Goal: Task Accomplishment & Management: Complete application form

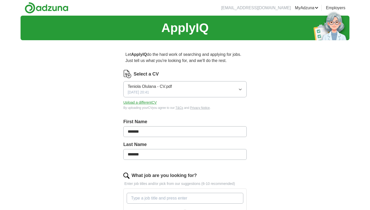
click at [153, 100] on button "Upload a different CV" at bounding box center [139, 102] width 33 height 5
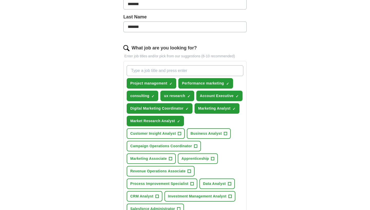
scroll to position [130, 0]
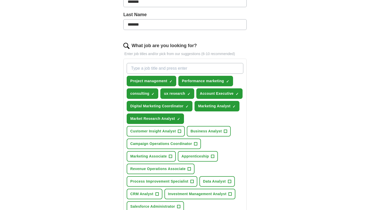
click at [176, 118] on button "Market Research Analyst ✓ ×" at bounding box center [155, 119] width 57 height 11
click at [0, 0] on span "×" at bounding box center [0, 0] width 0 height 0
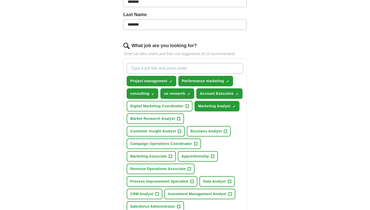
click at [0, 0] on span "×" at bounding box center [0, 0] width 0 height 0
click at [175, 96] on span "ux research" at bounding box center [174, 93] width 21 height 5
click at [210, 106] on span "Marketing Analyst" at bounding box center [214, 106] width 32 height 5
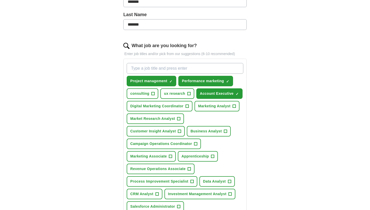
click at [213, 93] on span "Account Executive" at bounding box center [217, 93] width 34 height 5
click at [206, 83] on span "Performance marketing" at bounding box center [203, 81] width 42 height 5
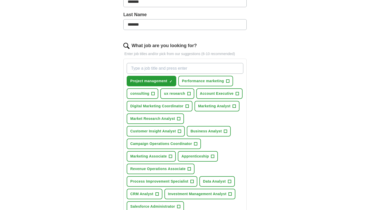
click at [0, 0] on span "×" at bounding box center [0, 0] width 0 height 0
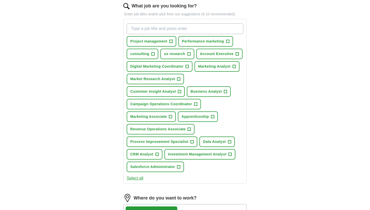
scroll to position [173, 0]
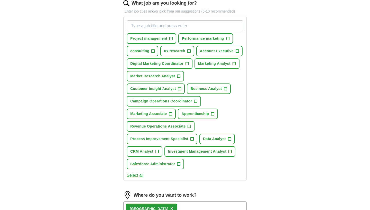
click at [177, 127] on span "Revenue Operations Associate" at bounding box center [157, 126] width 55 height 5
click at [213, 88] on span "Business Analyst" at bounding box center [205, 88] width 31 height 5
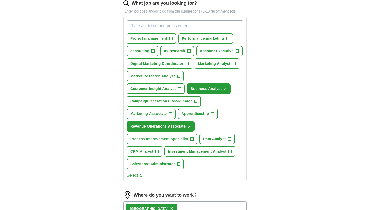
click at [155, 151] on button "CRM Analyst +" at bounding box center [145, 152] width 36 height 11
type input "growth and revenue strategy"
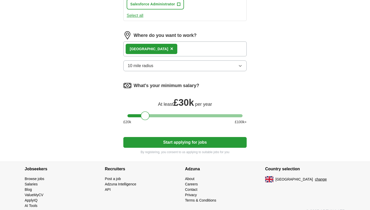
scroll to position [350, 0]
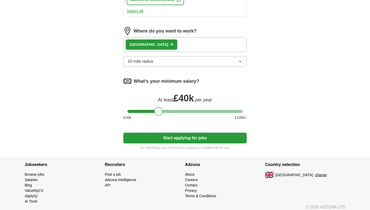
drag, startPoint x: 144, startPoint y: 111, endPoint x: 158, endPoint y: 111, distance: 13.3
click at [158, 111] on div at bounding box center [158, 111] width 9 height 9
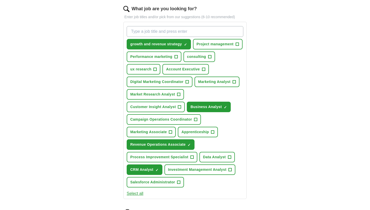
scroll to position [160, 0]
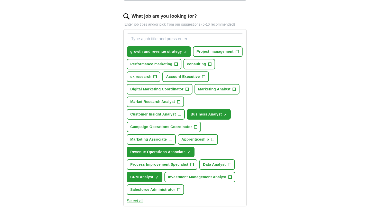
click at [165, 37] on input "What job are you looking for?" at bounding box center [185, 39] width 117 height 11
paste input "Revenue Operations Analyst"
type input "Revenue Operations Analyst"
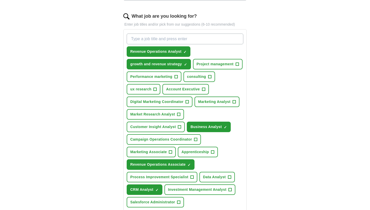
paste input "Junior Revenue Operations""
type input "Junior Revenue Operations"
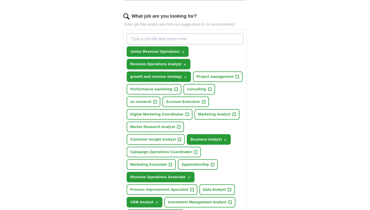
paste input "Sales Operations Analyst"
type input "Sales Operations Analyst"
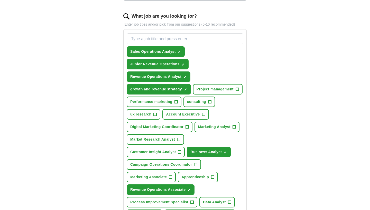
paste input "Business Operations Analyst"
type input "Business Operations Analyst"
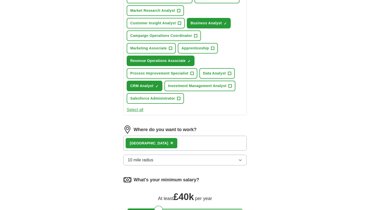
scroll to position [374, 0]
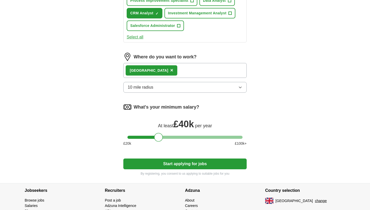
click at [179, 168] on button "Start applying for jobs" at bounding box center [184, 164] width 123 height 11
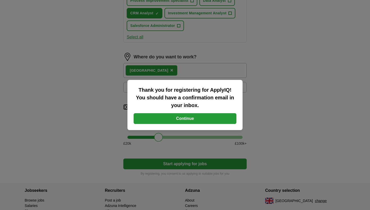
click at [183, 121] on button "Continue" at bounding box center [184, 118] width 103 height 11
